Goal: Register for event/course

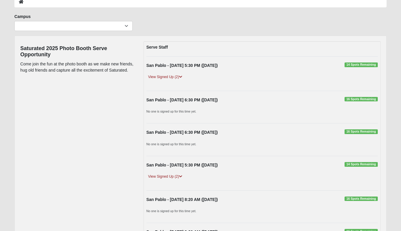
scroll to position [34, 0]
click at [182, 76] on icon at bounding box center [180, 77] width 3 height 4
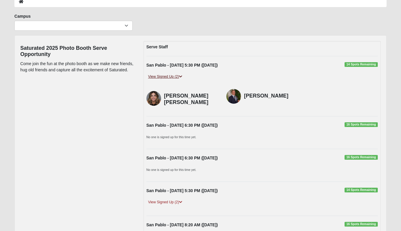
click at [182, 76] on icon at bounding box center [180, 77] width 3 height 4
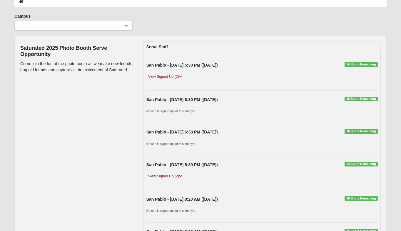
click at [281, 170] on div "San Pablo - 9/13/2025 5:30 PM (9/13/2025) 14 Spots Remaining View Signed Up (2)…" at bounding box center [262, 172] width 240 height 22
click at [345, 168] on div "San Pablo - 9/13/2025 5:30 PM (9/13/2025) 14 Spots Remaining" at bounding box center [262, 165] width 240 height 9
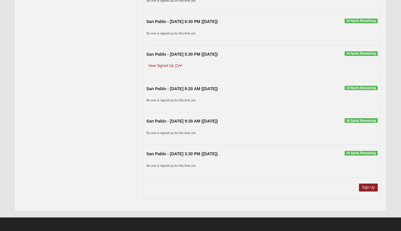
scroll to position [144, 0]
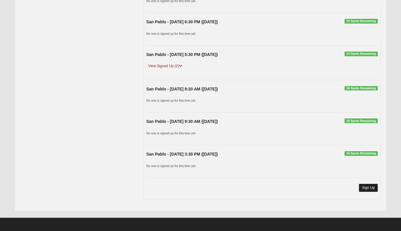
click at [364, 185] on link "Sign Up" at bounding box center [368, 188] width 19 height 8
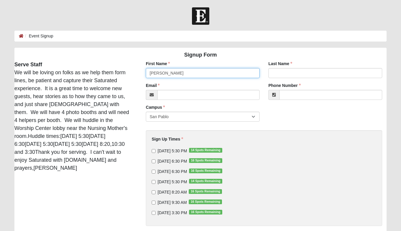
type input "[PERSON_NAME]"
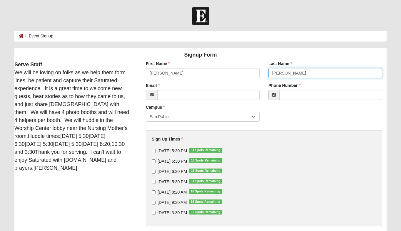
type input "[PERSON_NAME]"
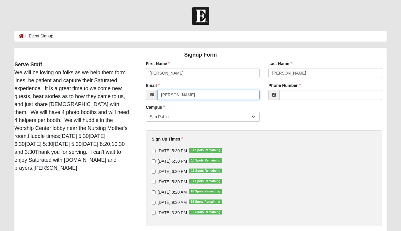
type input "[PERSON_NAME]."
type input "[PERSON_NAME][EMAIL_ADDRESS][PERSON_NAME][DOMAIN_NAME]"
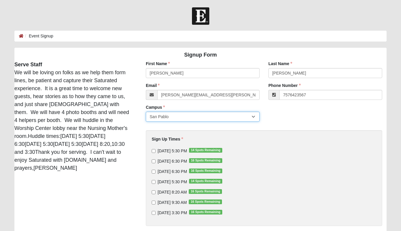
type input "[PHONE_NUMBER]"
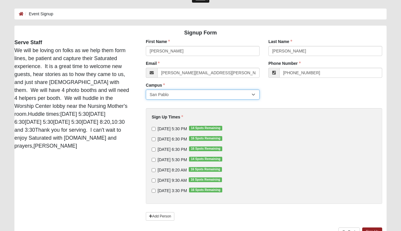
scroll to position [32, 0]
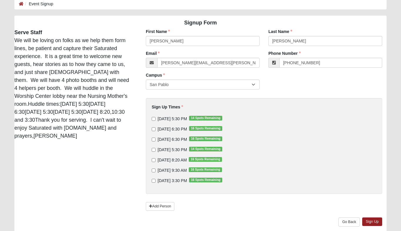
click at [154, 149] on input "[DATE] 5:30 PM 14 Spots Remaining" at bounding box center [154, 150] width 4 height 4
checkbox input "true"
click at [154, 170] on input "[DATE] 9:30 AM 16 Spots Remaining" at bounding box center [154, 170] width 4 height 4
checkbox input "false"
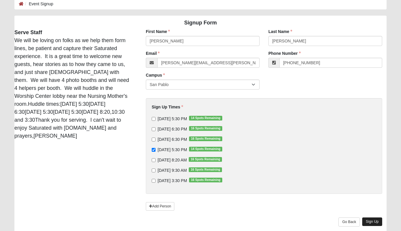
click at [373, 219] on link "Sign Up" at bounding box center [372, 221] width 20 height 9
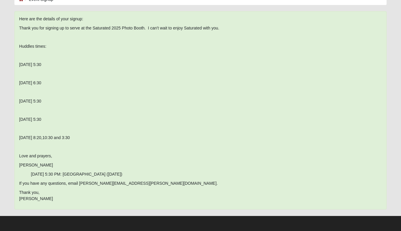
scroll to position [36, 0]
